Goal: Transaction & Acquisition: Purchase product/service

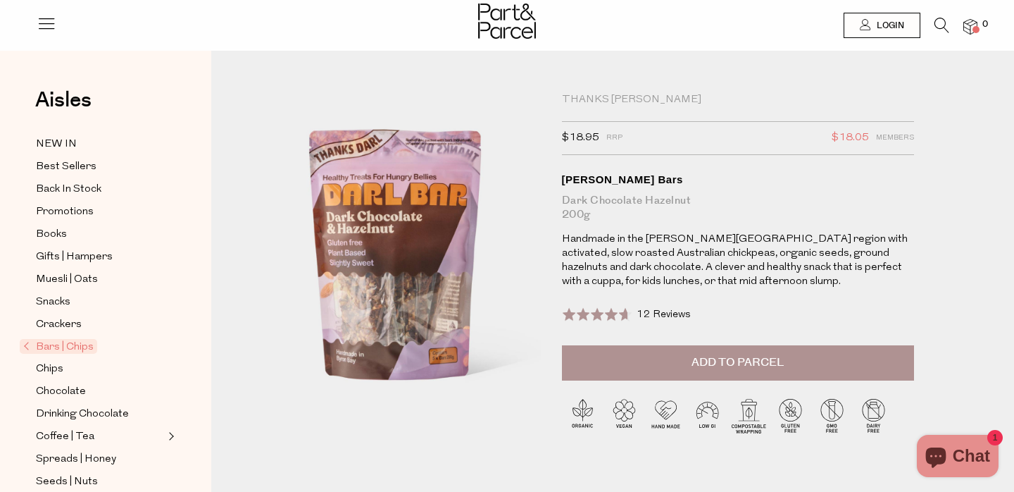
click at [82, 347] on span "Bars | Chips" at bounding box center [58, 346] width 77 height 15
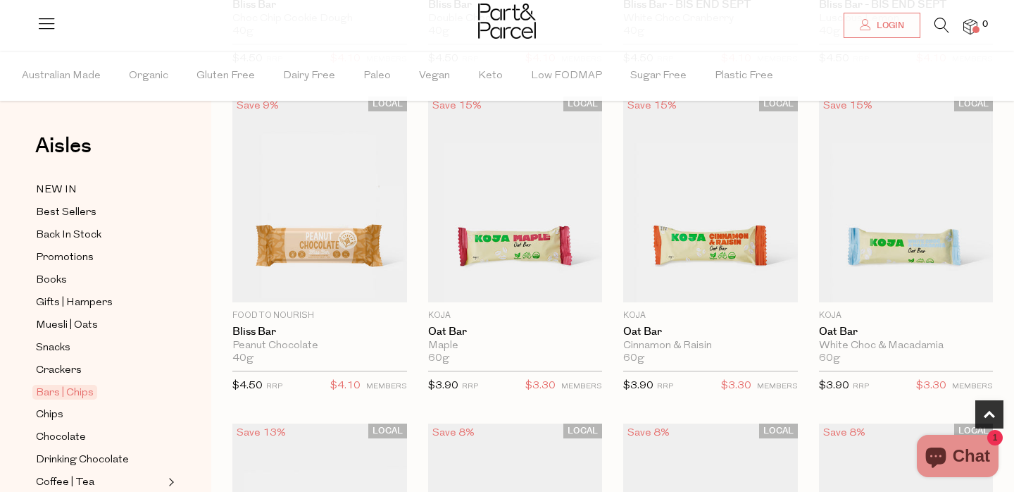
scroll to position [416, 0]
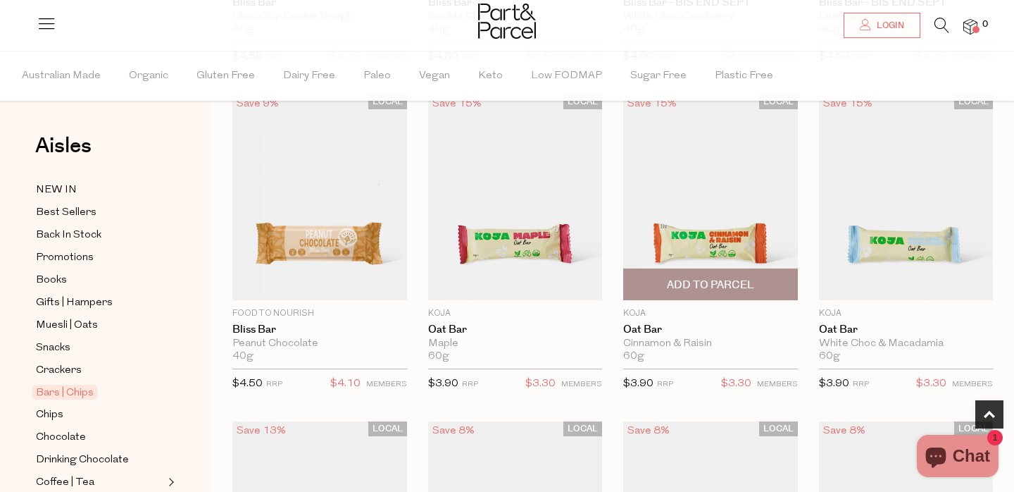
click at [716, 239] on img at bounding box center [710, 197] width 175 height 206
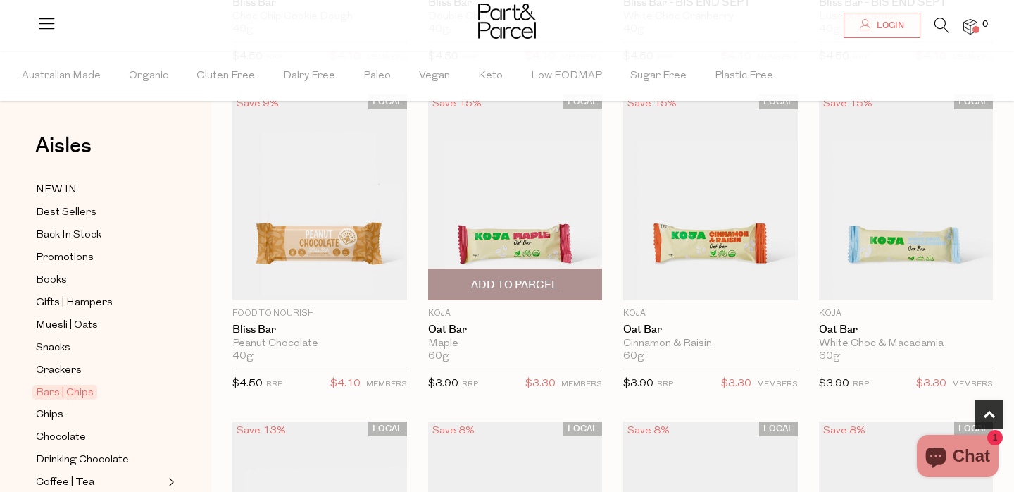
click at [511, 226] on img at bounding box center [515, 197] width 175 height 206
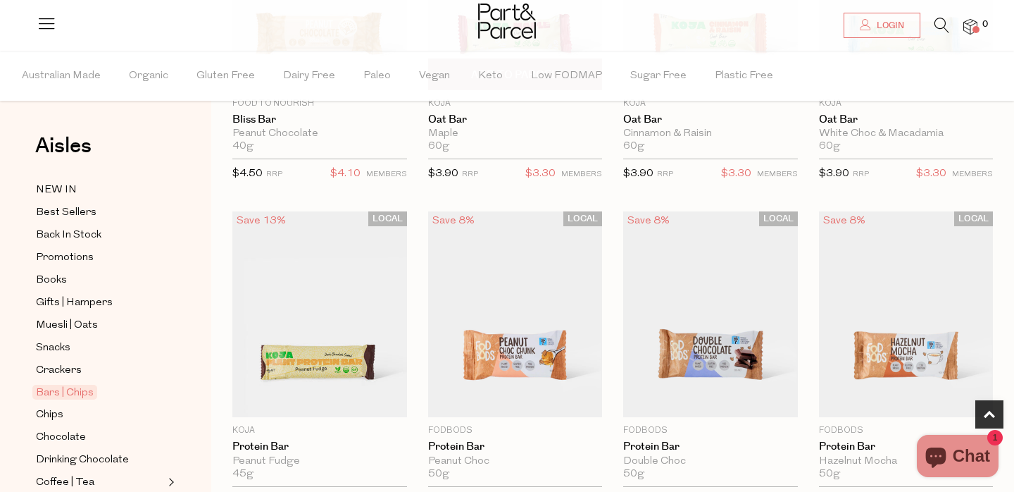
scroll to position [638, 0]
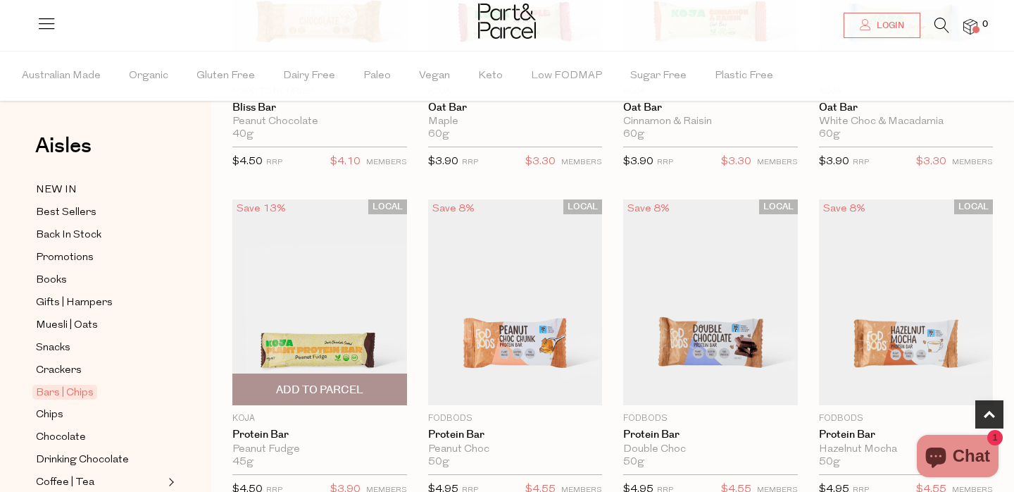
click at [340, 313] on img at bounding box center [319, 302] width 175 height 206
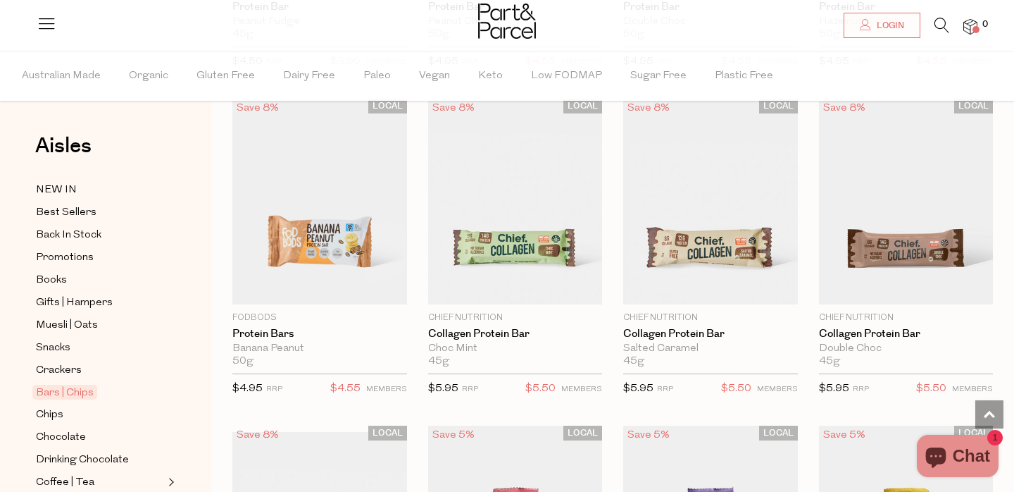
scroll to position [1070, 0]
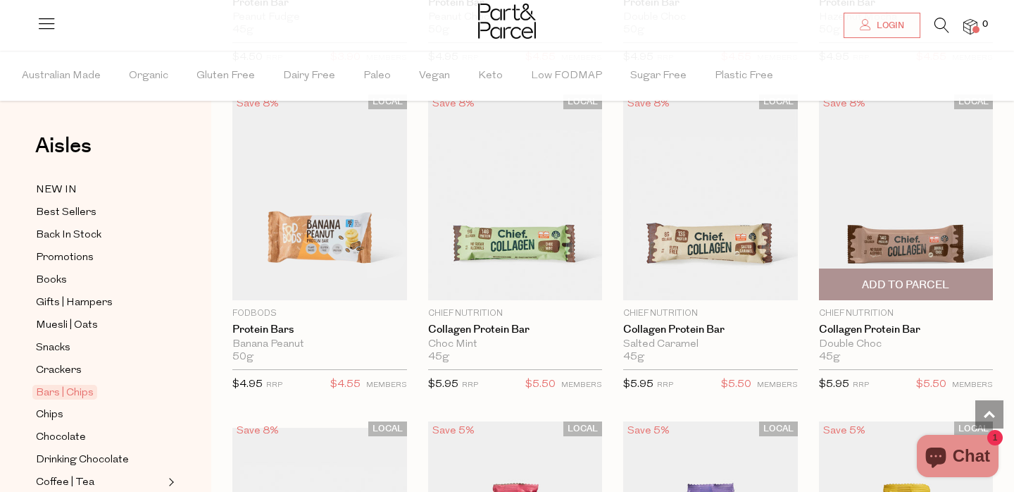
click at [975, 197] on img at bounding box center [906, 197] width 175 height 206
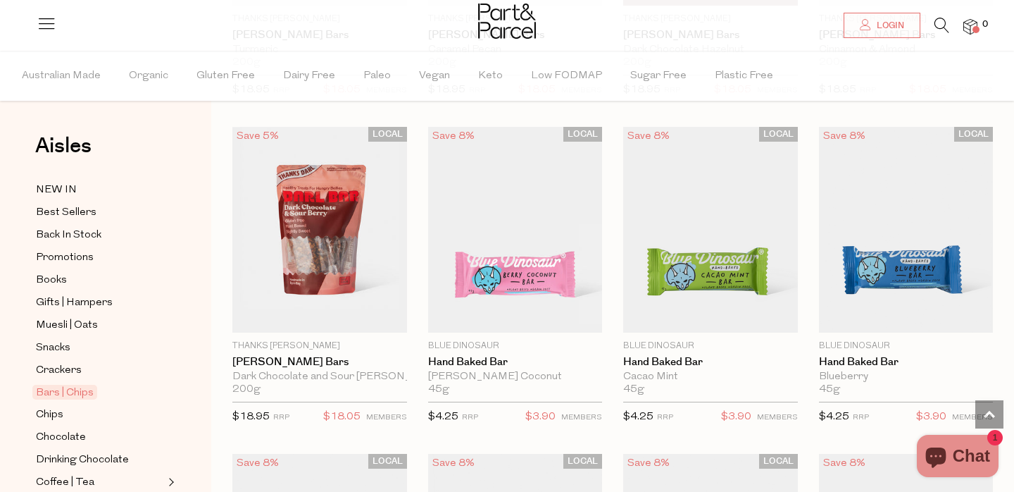
scroll to position [2341, 0]
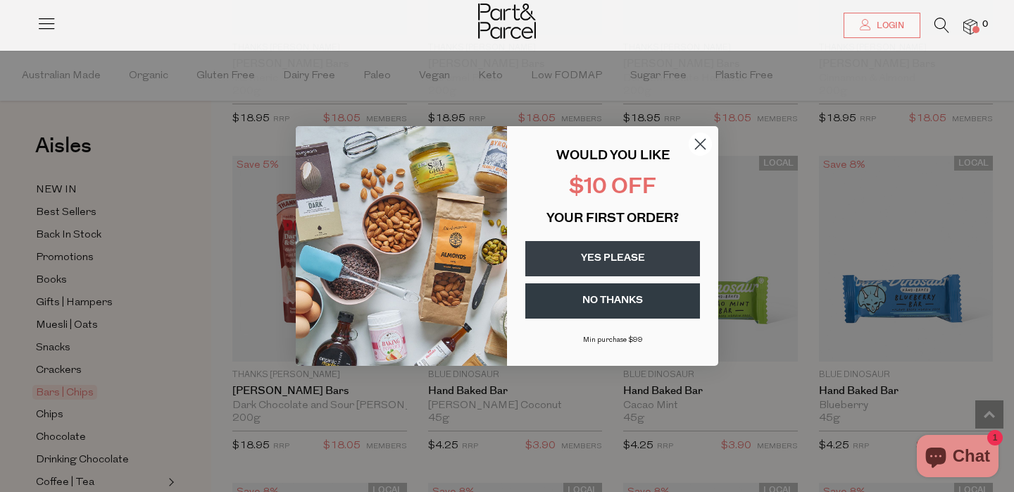
click at [341, 347] on img "POPUP Form" at bounding box center [401, 246] width 211 height 240
click at [692, 142] on circle "Close dialog" at bounding box center [700, 143] width 23 height 23
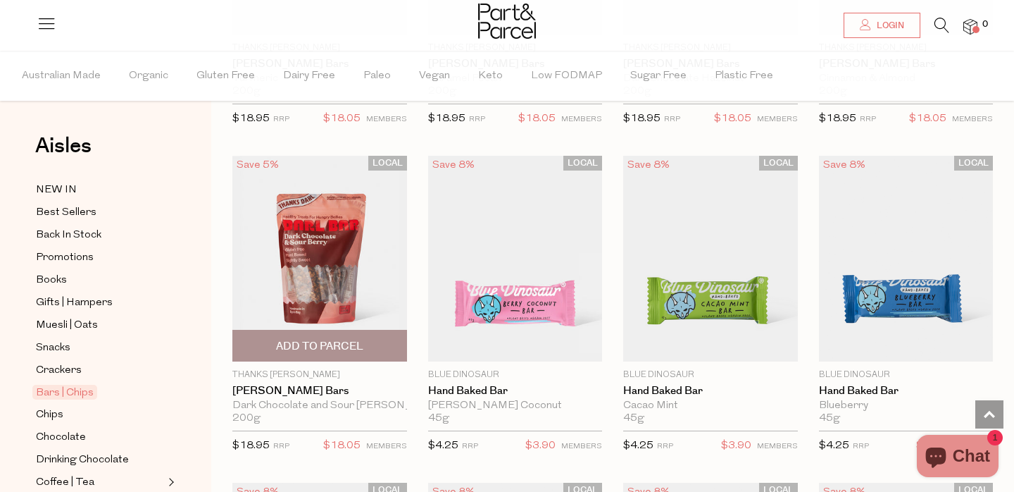
click at [311, 344] on span "Add To Parcel" at bounding box center [319, 346] width 87 height 15
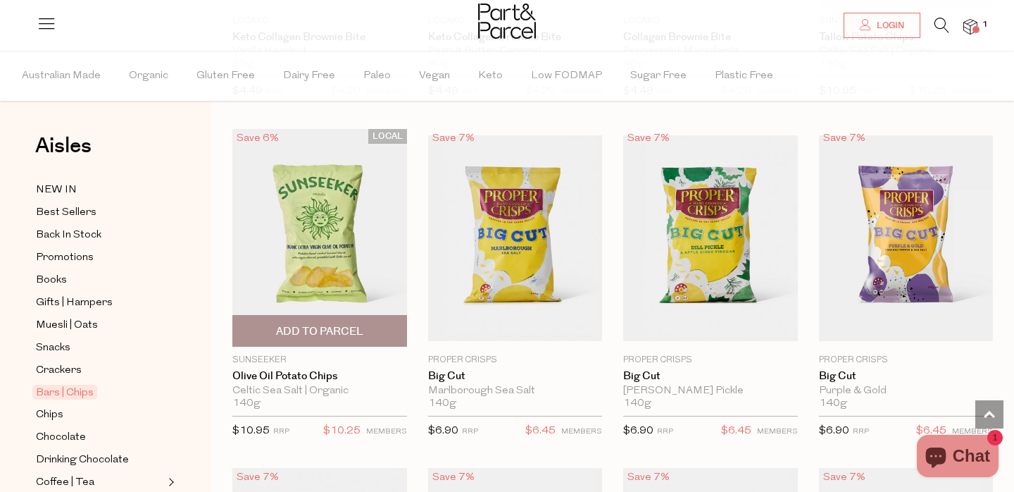
scroll to position [4673, 0]
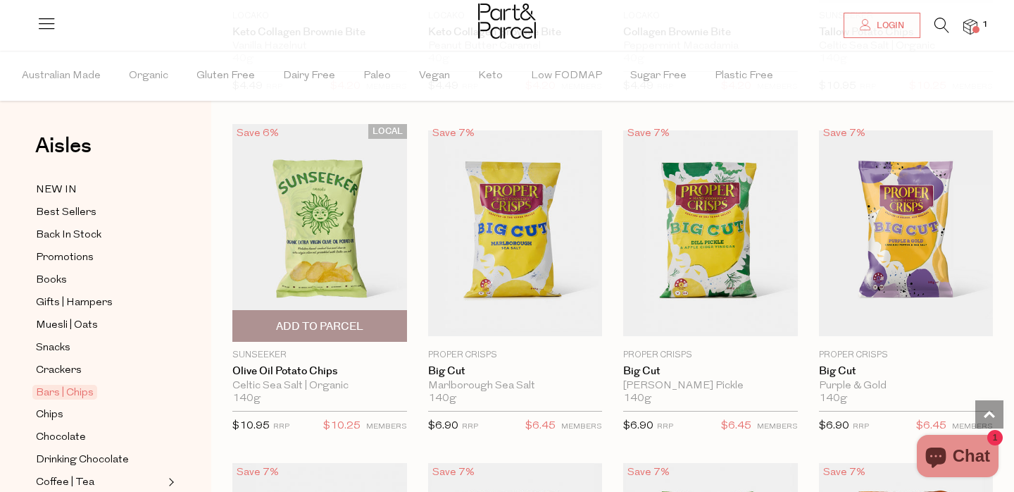
click at [299, 320] on span "Add To Parcel" at bounding box center [319, 326] width 87 height 15
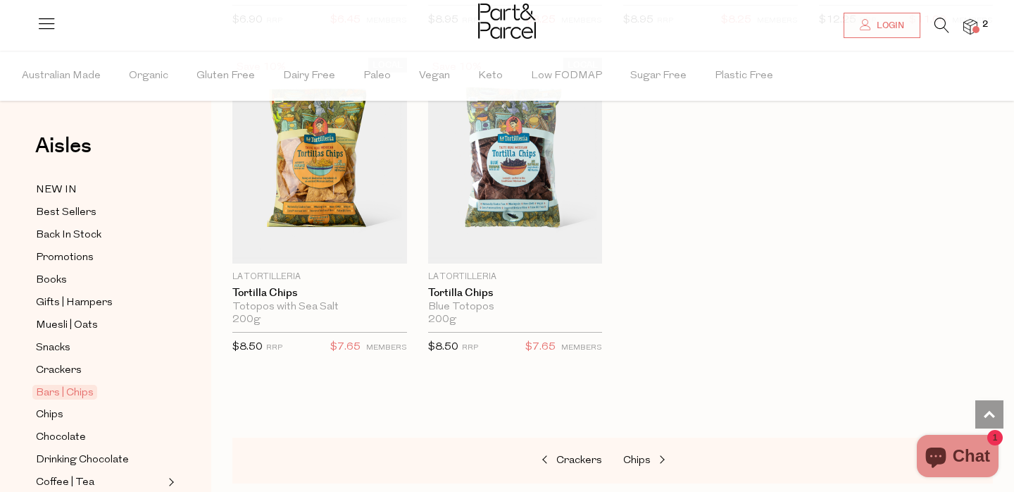
scroll to position [5762, 0]
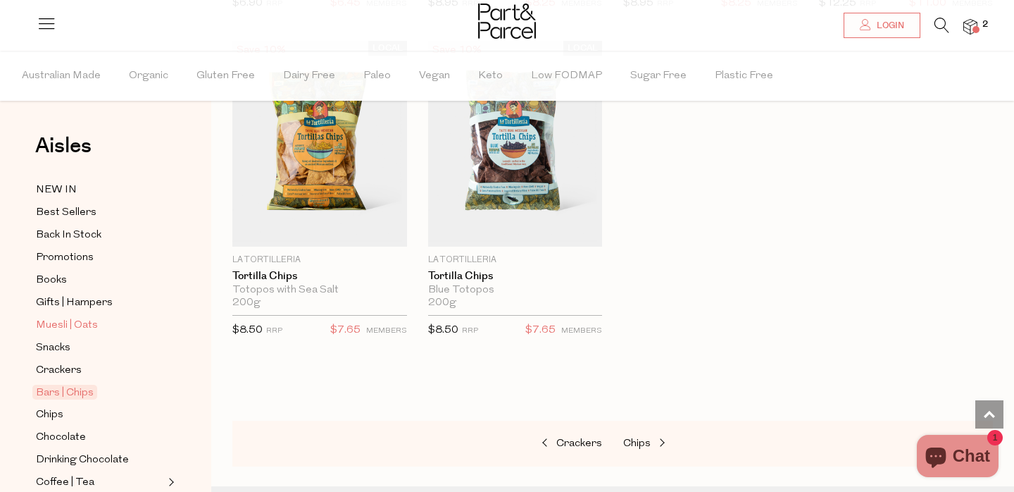
click at [87, 328] on span "Muesli | Oats" at bounding box center [67, 325] width 62 height 17
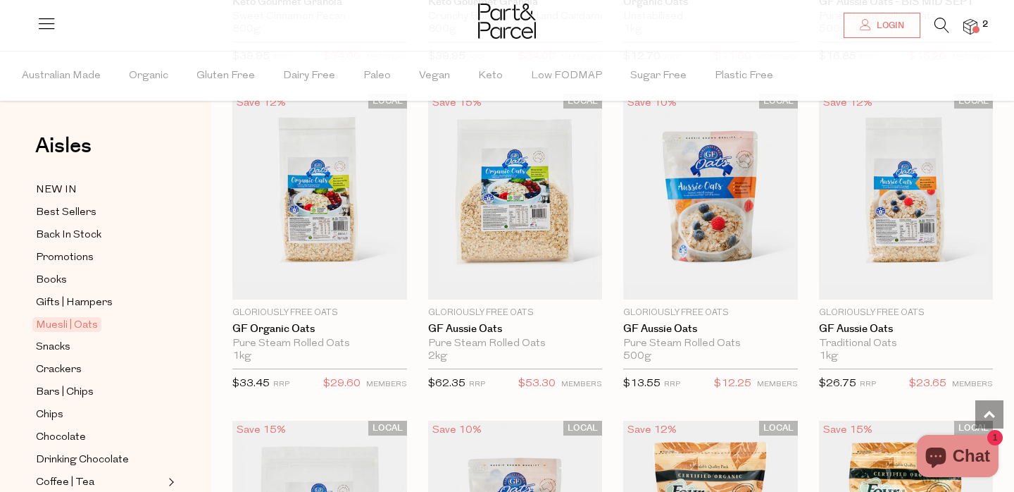
scroll to position [3383, 0]
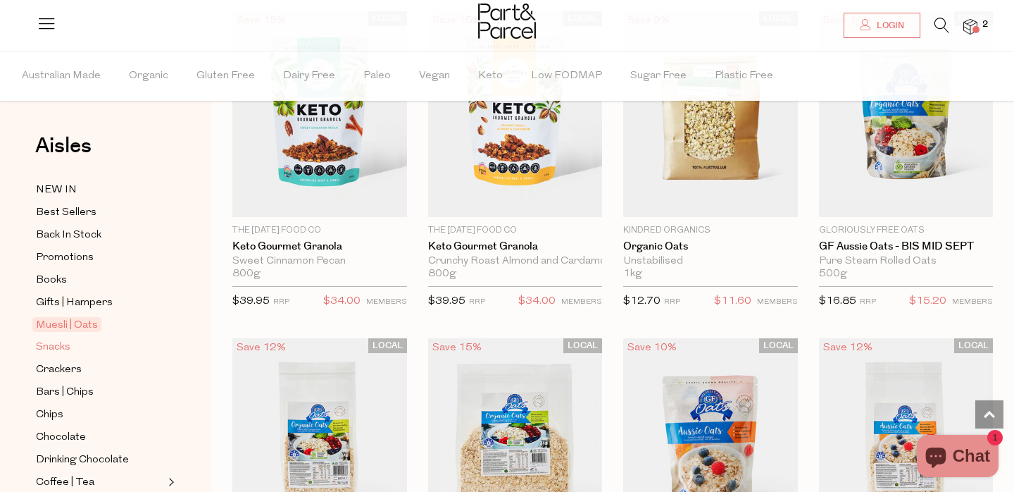
click at [67, 353] on span "Snacks" at bounding box center [53, 347] width 35 height 17
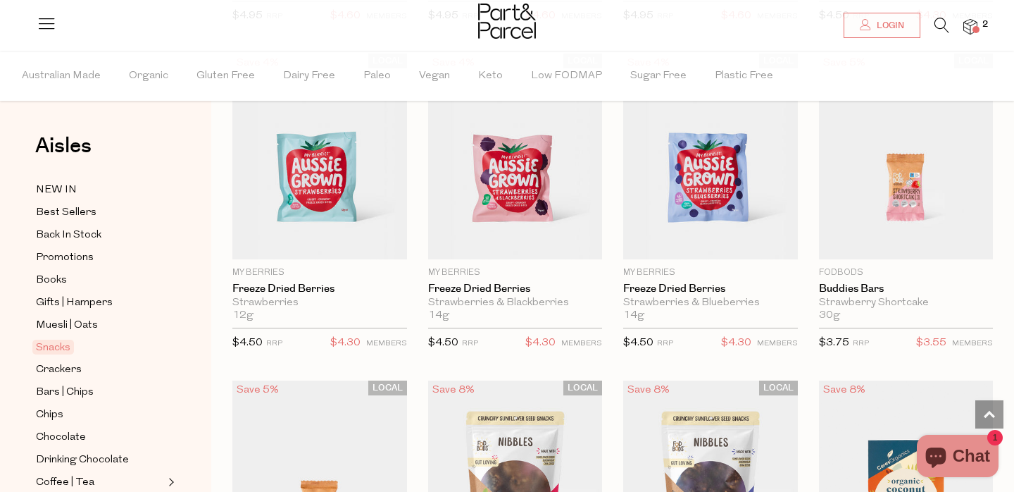
scroll to position [1790, 0]
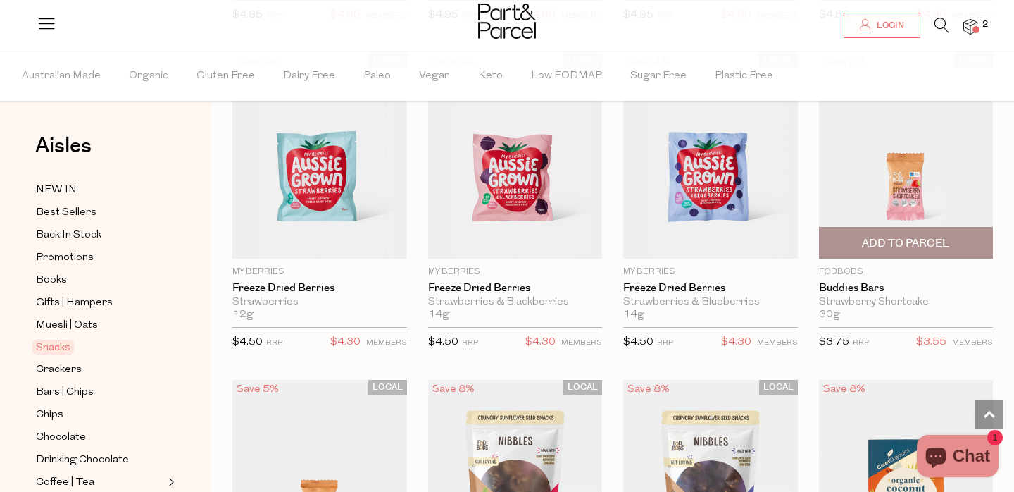
click at [921, 208] on img at bounding box center [906, 156] width 175 height 206
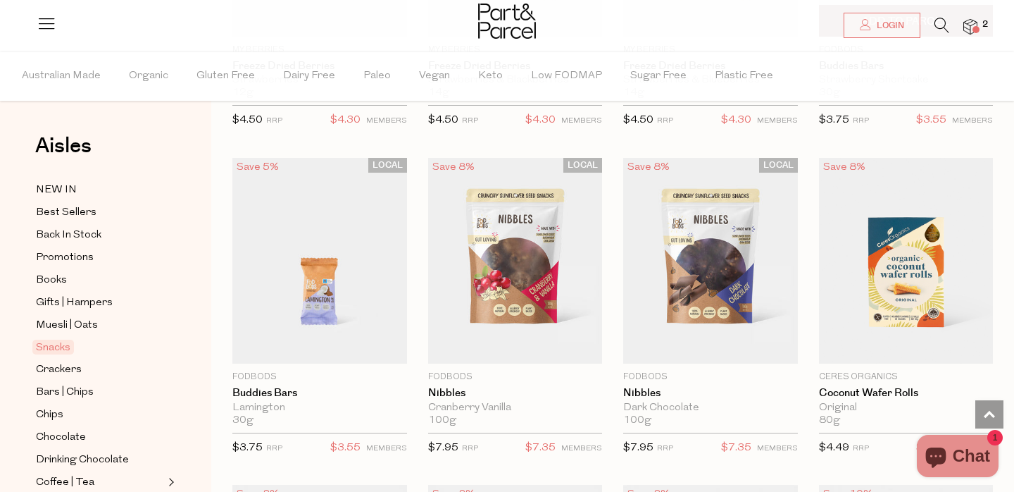
scroll to position [2013, 0]
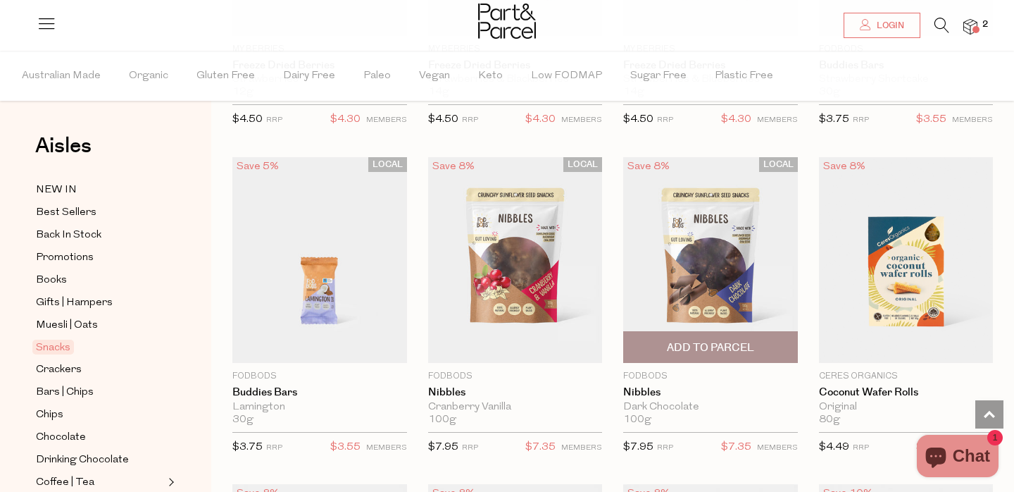
click at [682, 277] on img at bounding box center [710, 260] width 175 height 206
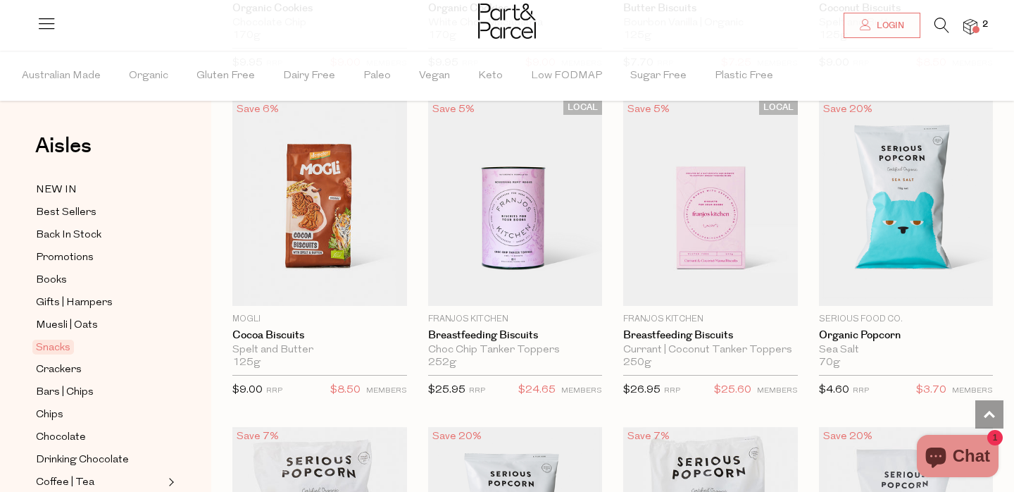
scroll to position [3051, 0]
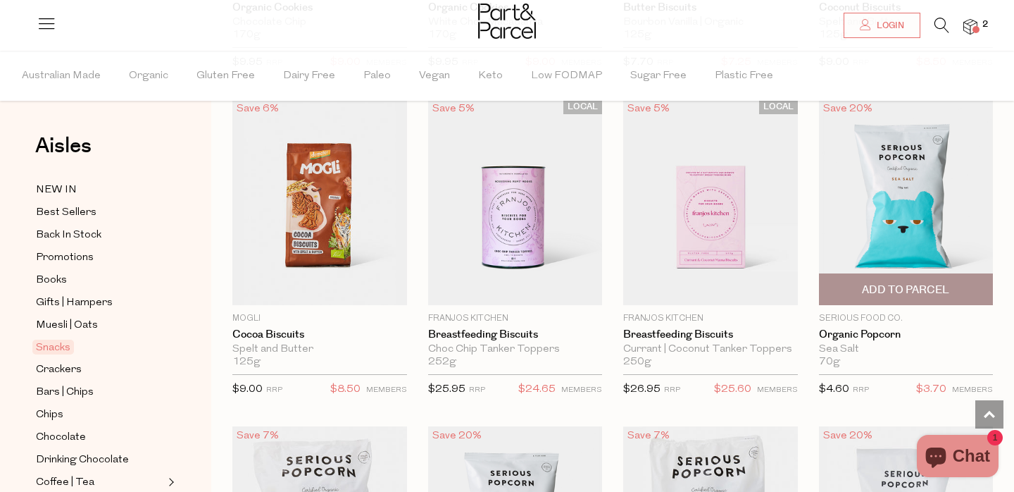
click at [910, 192] on img at bounding box center [906, 202] width 175 height 206
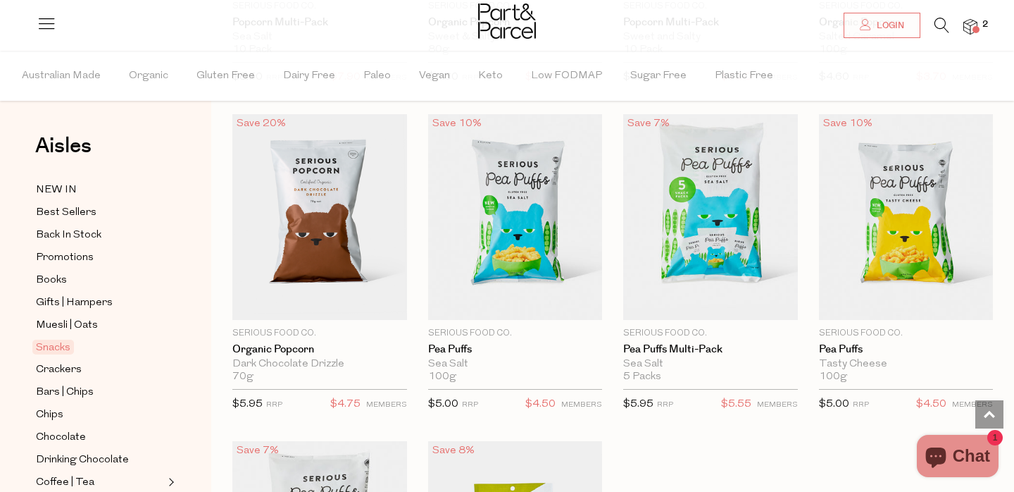
scroll to position [3681, 0]
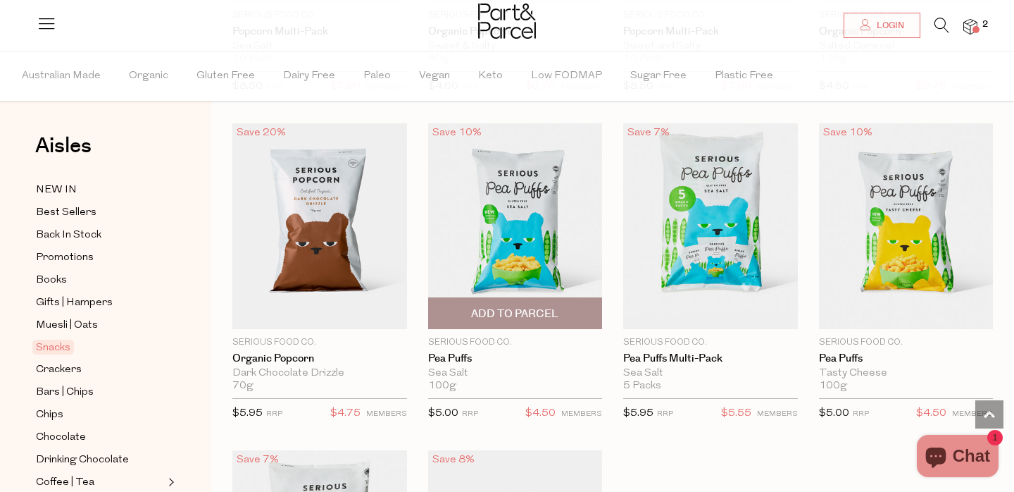
click at [515, 215] on img at bounding box center [515, 226] width 175 height 206
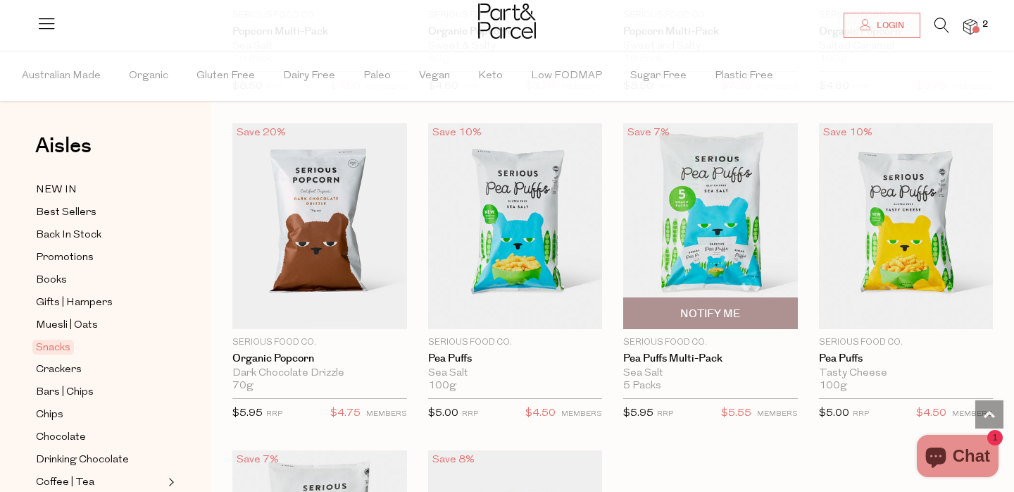
click at [726, 164] on img at bounding box center [710, 226] width 175 height 206
click at [678, 185] on img at bounding box center [710, 226] width 175 height 206
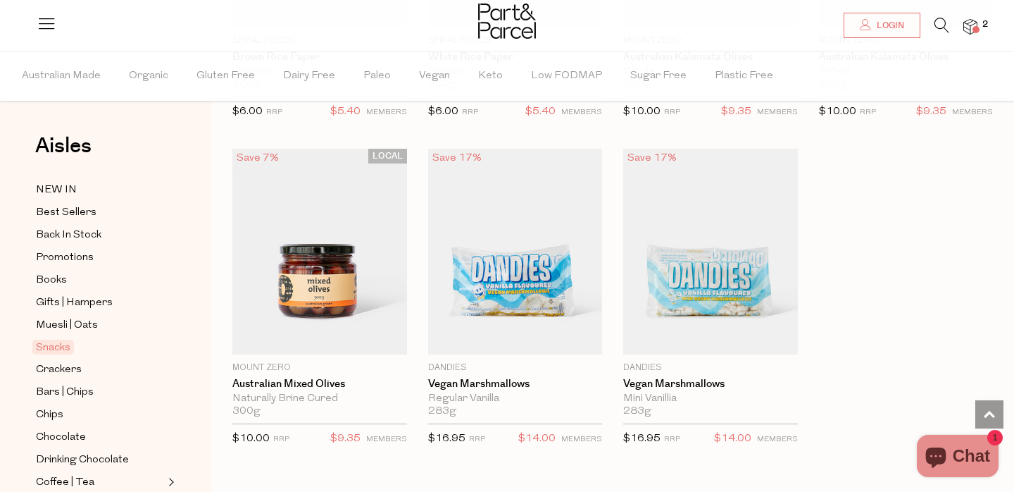
scroll to position [5293, 0]
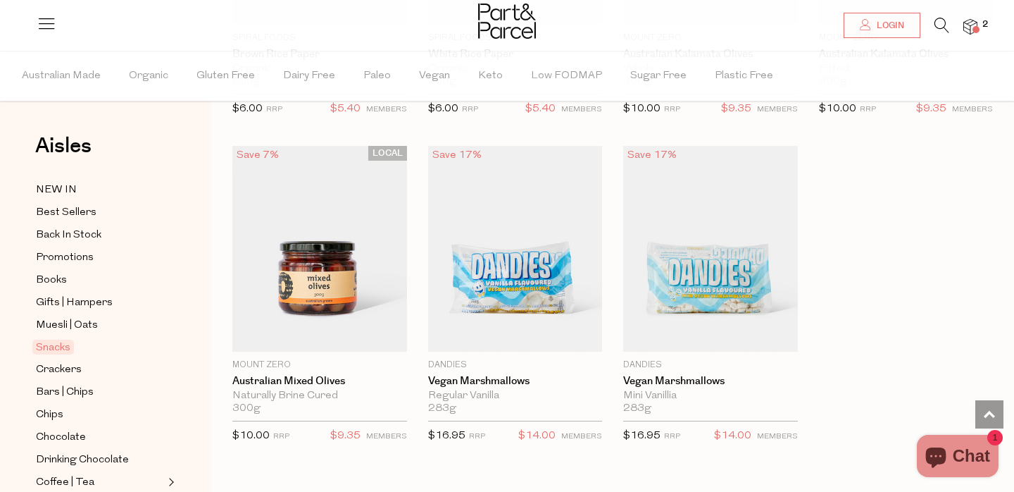
click at [969, 30] on img at bounding box center [971, 27] width 14 height 16
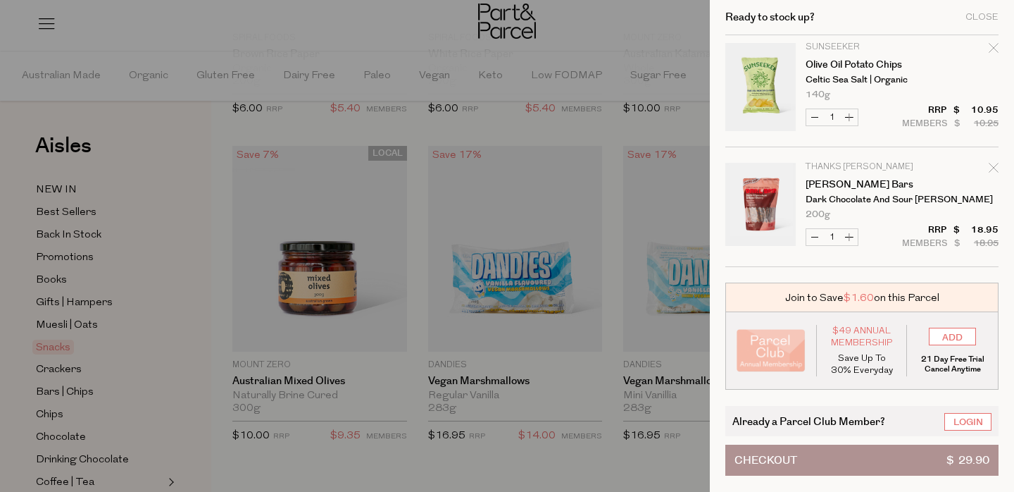
scroll to position [0, 0]
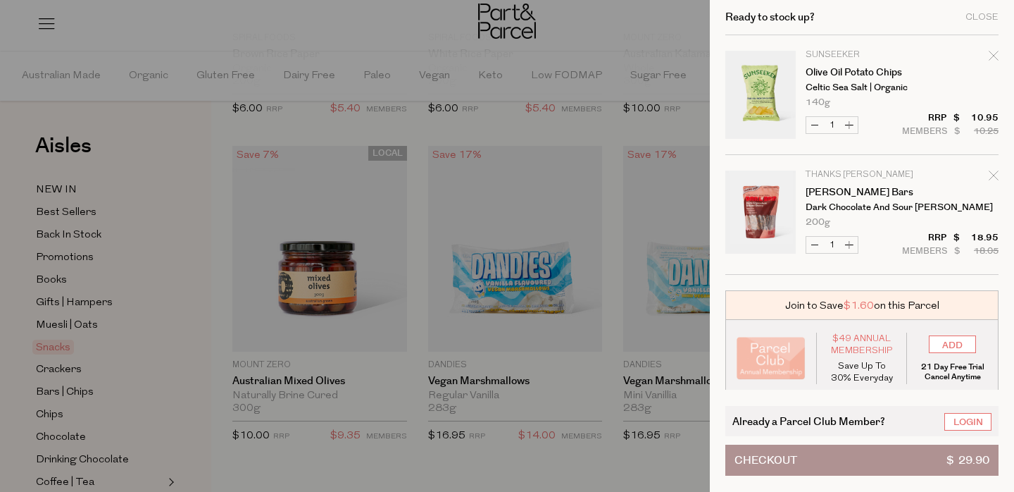
click at [683, 124] on div at bounding box center [507, 246] width 1014 height 492
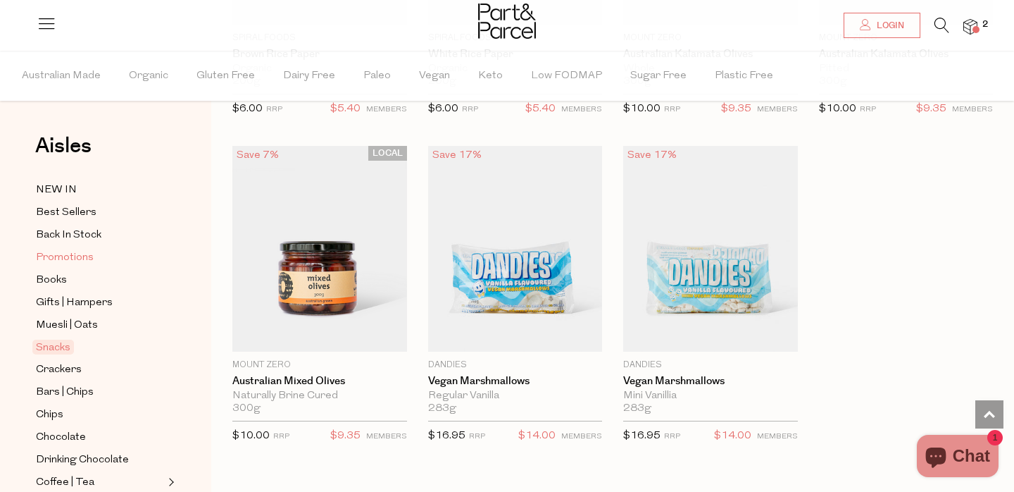
click at [87, 254] on span "Promotions" at bounding box center [65, 257] width 58 height 17
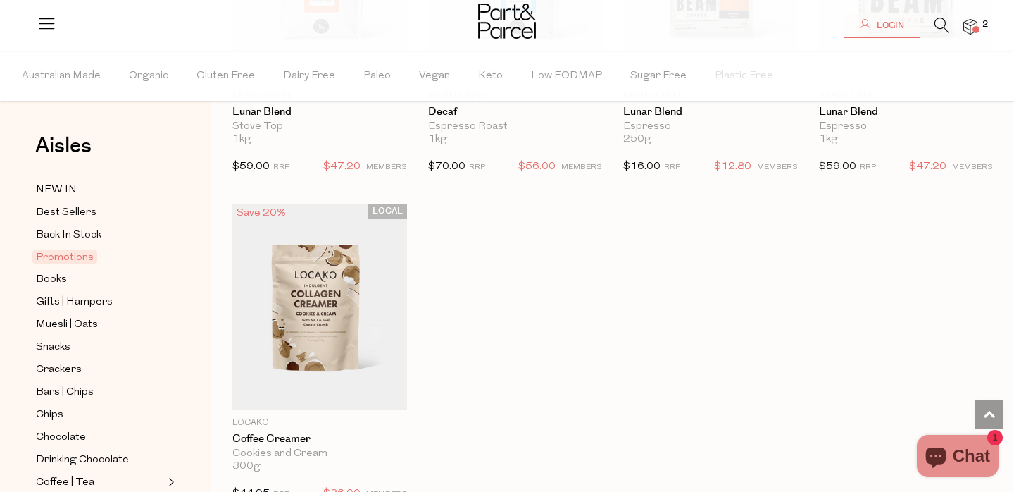
scroll to position [1019, 0]
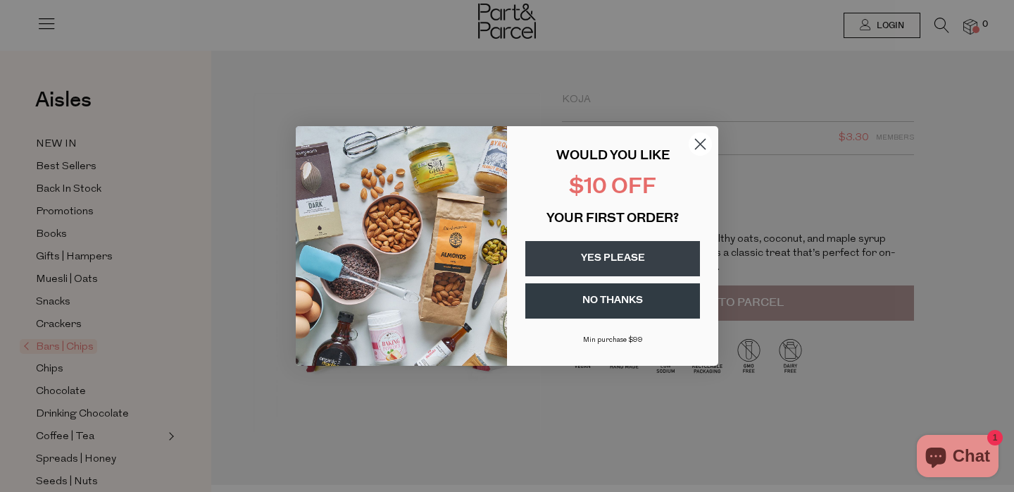
click at [703, 137] on circle "Close dialog" at bounding box center [700, 143] width 23 height 23
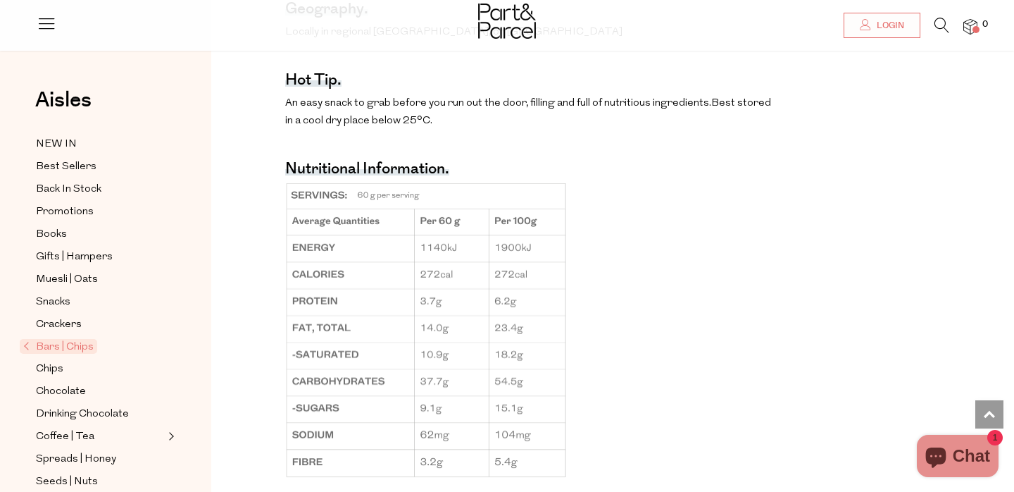
scroll to position [1024, 0]
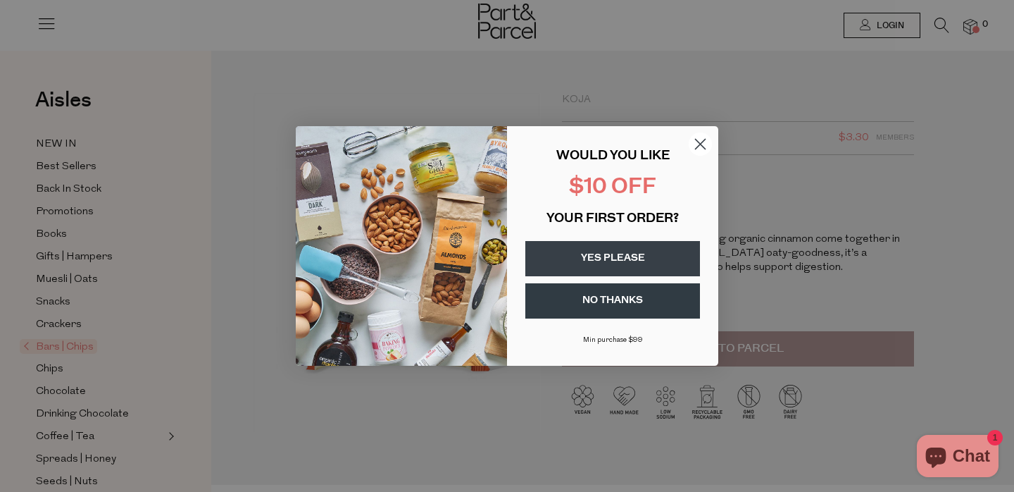
click at [707, 136] on circle "Close dialog" at bounding box center [700, 143] width 23 height 23
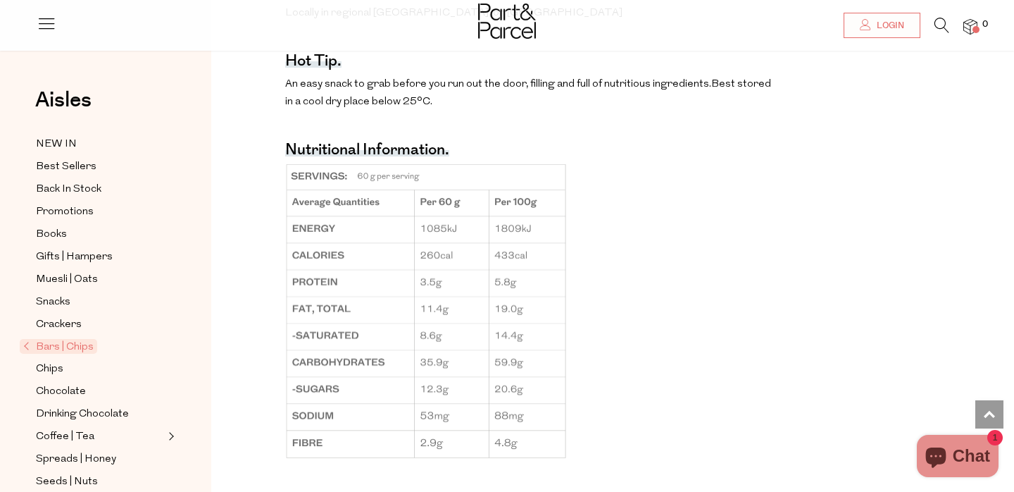
scroll to position [1033, 0]
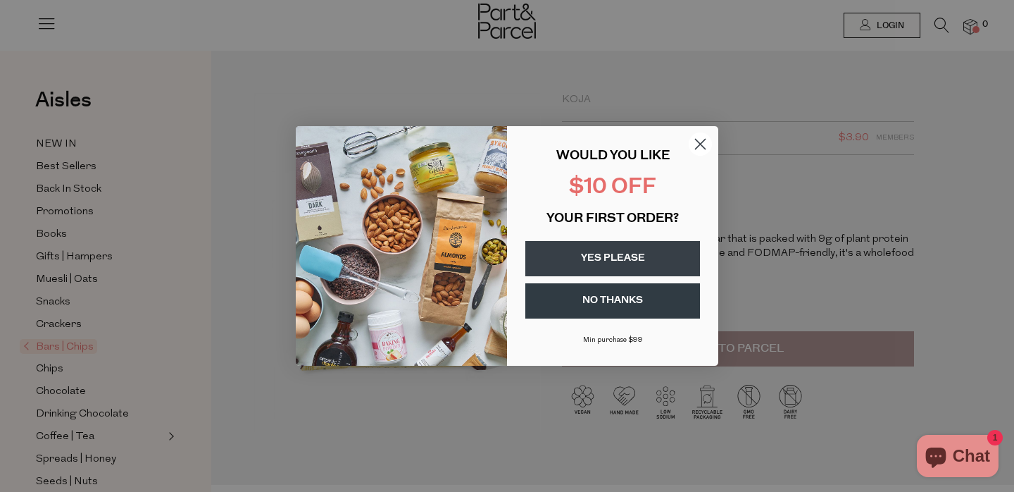
click at [697, 147] on icon "Close dialog" at bounding box center [701, 144] width 10 height 10
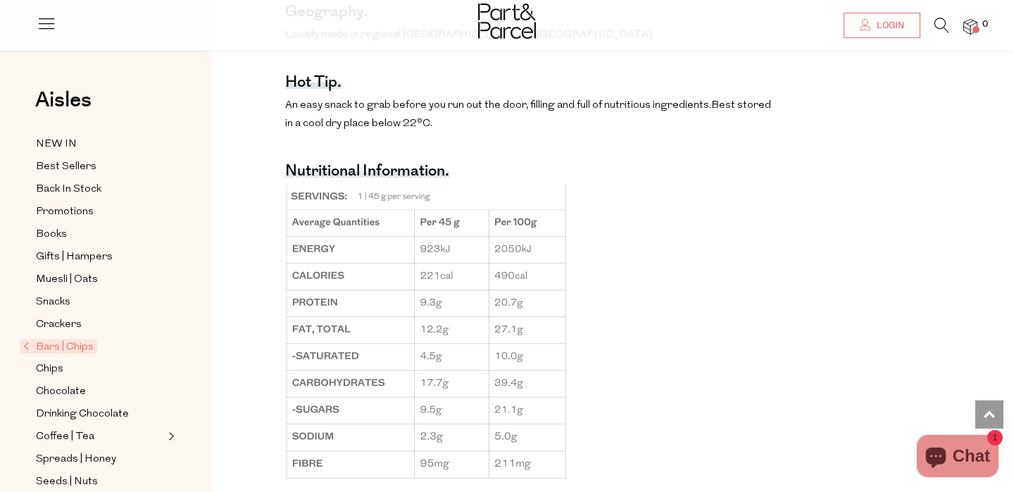
scroll to position [986, 0]
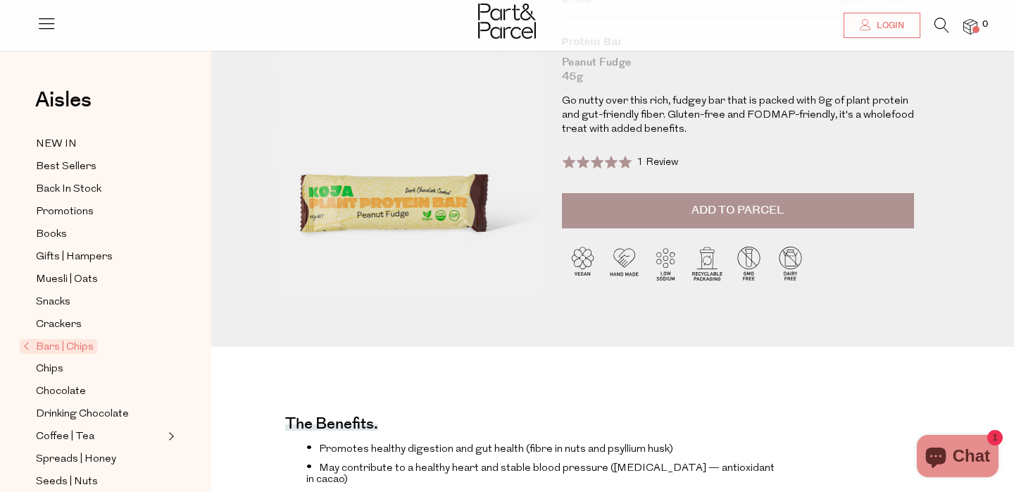
click at [633, 202] on button "Add to Parcel" at bounding box center [738, 210] width 352 height 35
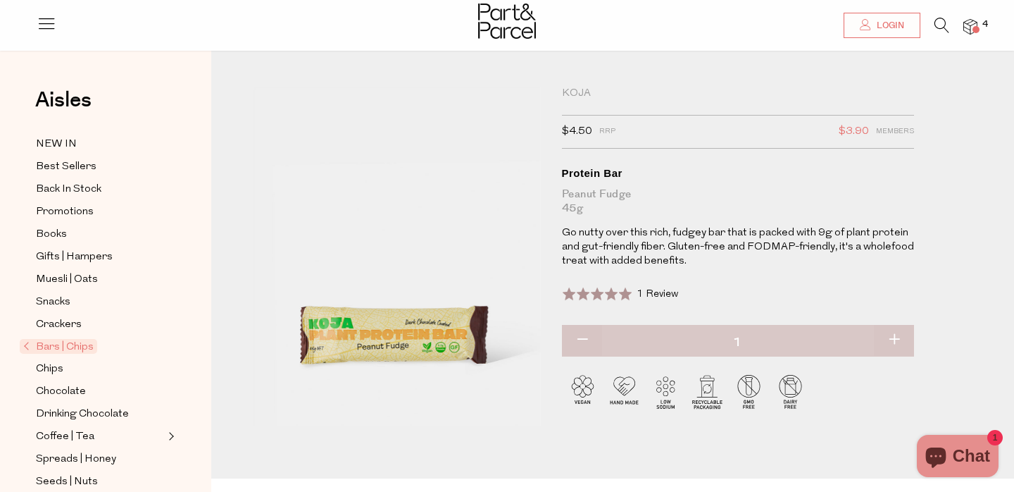
scroll to position [0, 0]
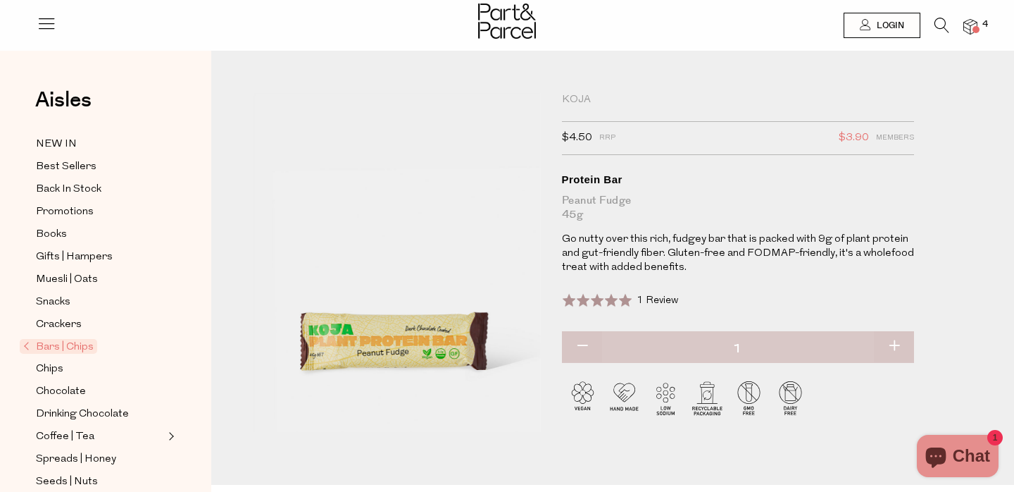
click at [902, 340] on button "button" at bounding box center [894, 346] width 40 height 31
type input "2"
click at [902, 340] on button "button" at bounding box center [894, 346] width 40 height 31
type input "3"
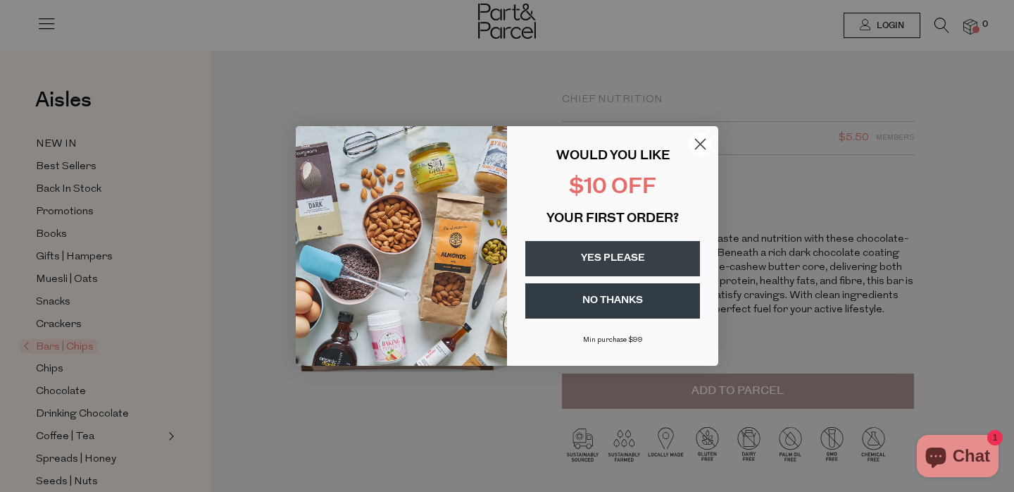
click at [707, 127] on form "WOULD YOU LIKE $10 OFF YOUR FIRST ORDER? YES PLEASE NO THANKS Min purchase $99 …" at bounding box center [507, 246] width 423 height 240
click at [702, 149] on circle "Close dialog" at bounding box center [700, 143] width 23 height 23
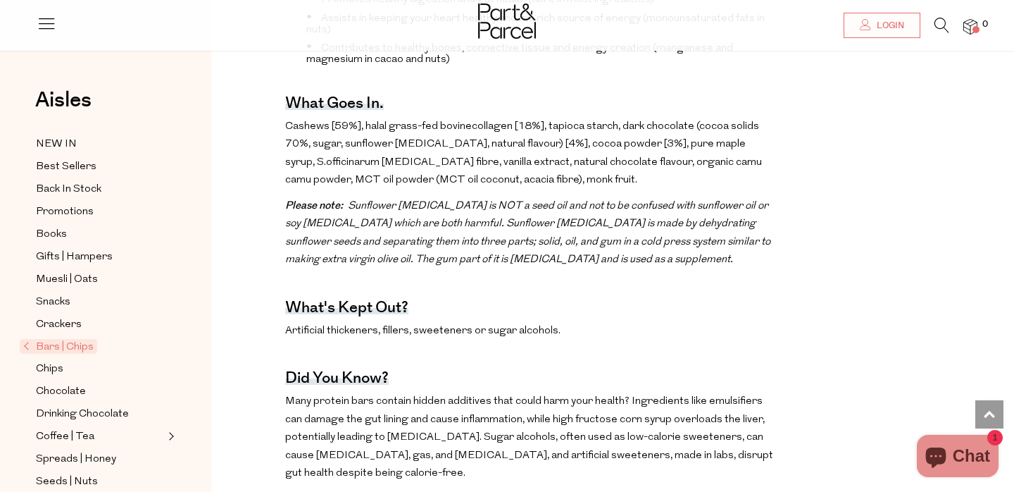
scroll to position [700, 0]
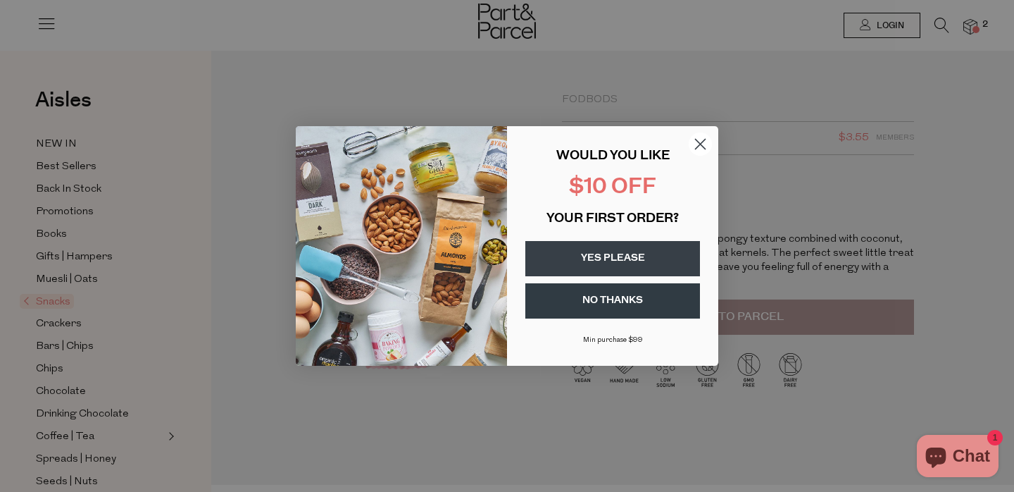
click at [700, 151] on circle "Close dialog" at bounding box center [700, 143] width 23 height 23
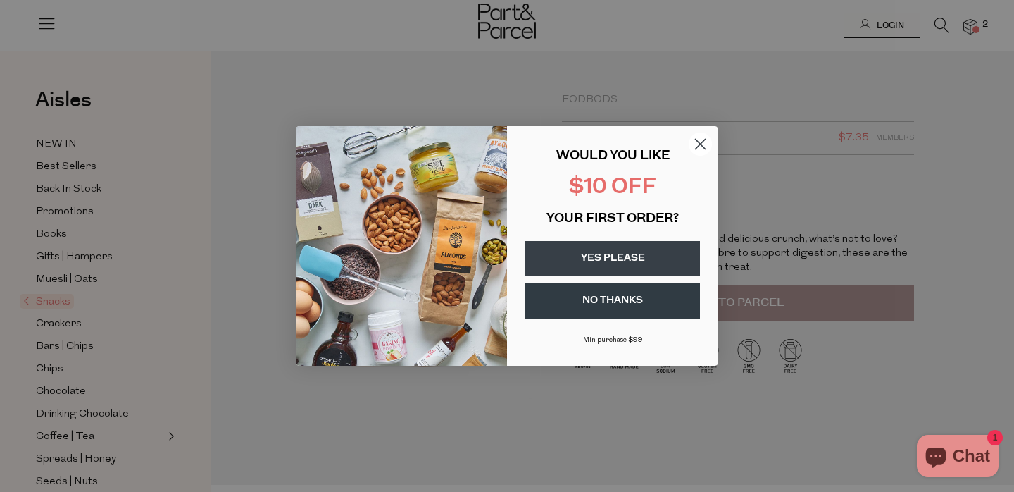
click at [697, 141] on icon "Close dialog" at bounding box center [701, 144] width 10 height 10
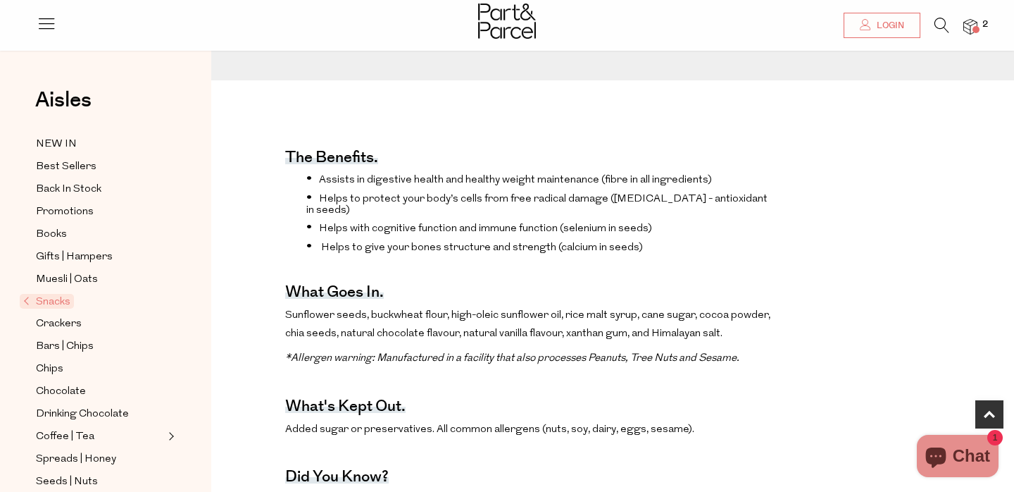
scroll to position [403, 0]
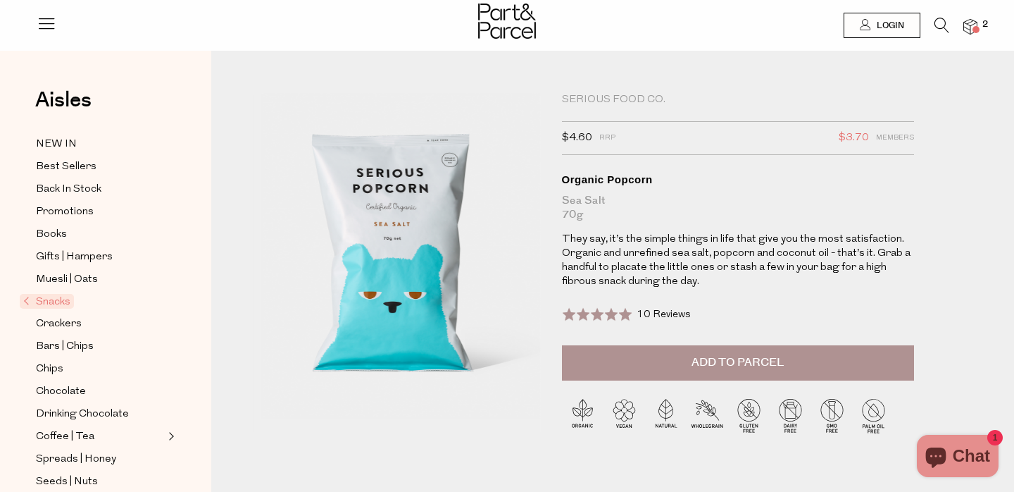
click at [696, 347] on button "Add to Parcel" at bounding box center [738, 362] width 352 height 35
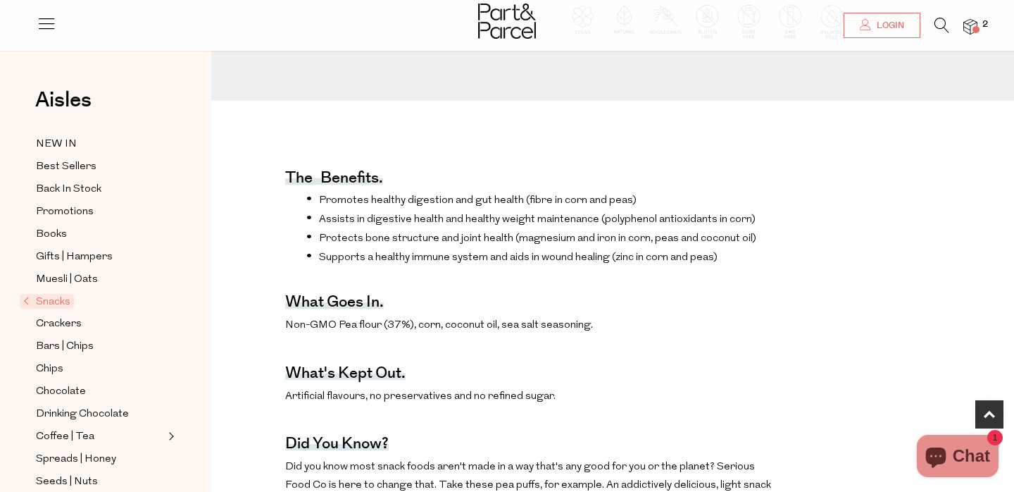
scroll to position [446, 0]
